Goal: Use online tool/utility: Utilize a website feature to perform a specific function

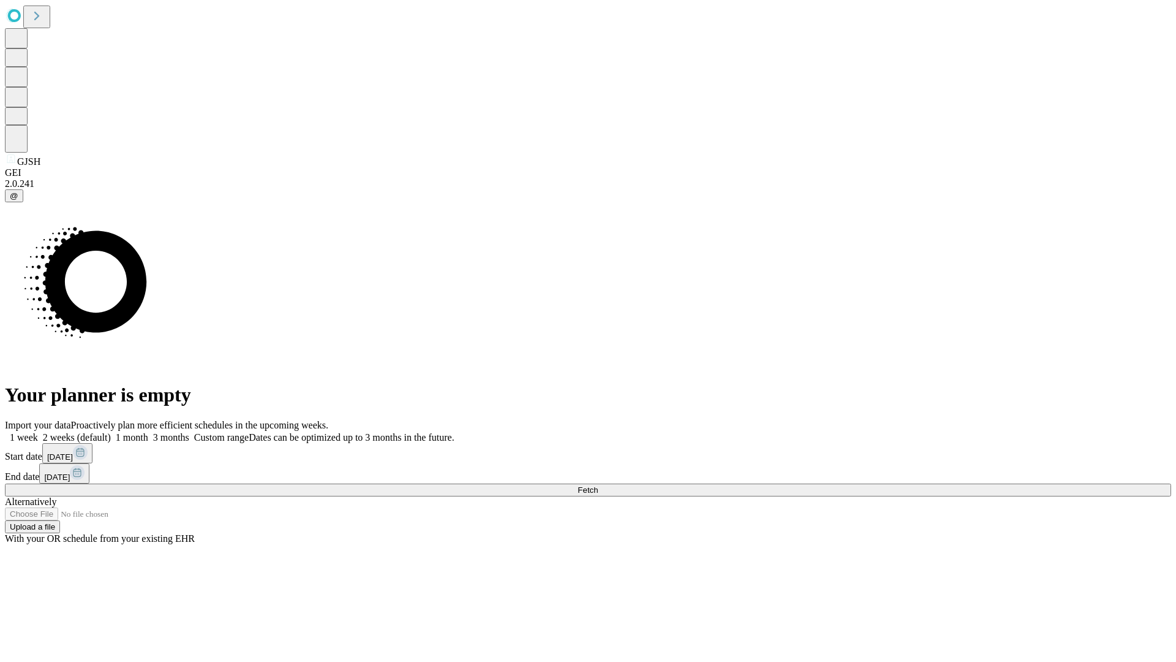
click at [598, 485] on span "Fetch" at bounding box center [588, 489] width 20 height 9
